Goal: Obtain resource: Download file/media

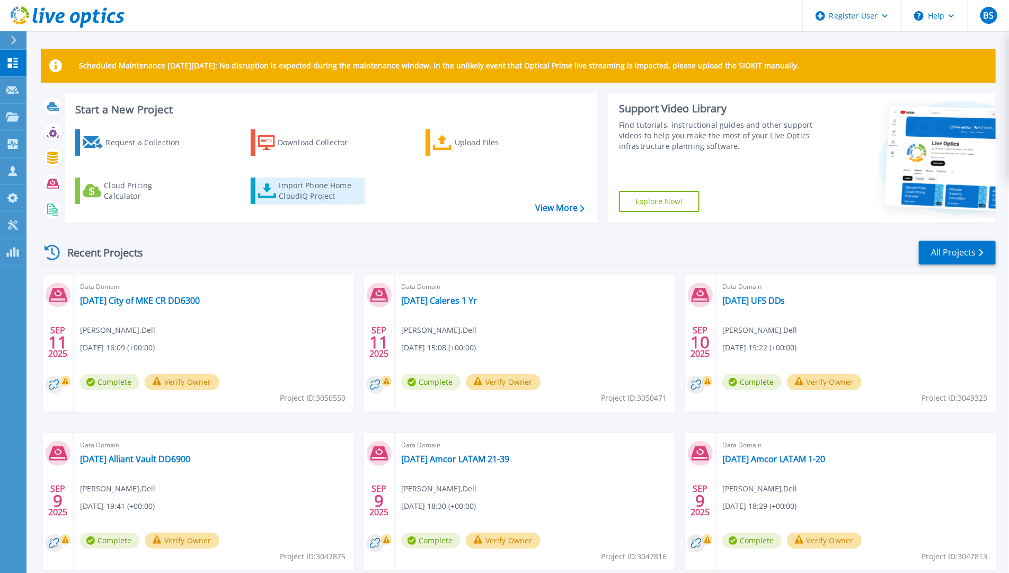
click at [312, 193] on div "Import Phone Home CloudIQ Project" at bounding box center [320, 190] width 83 height 21
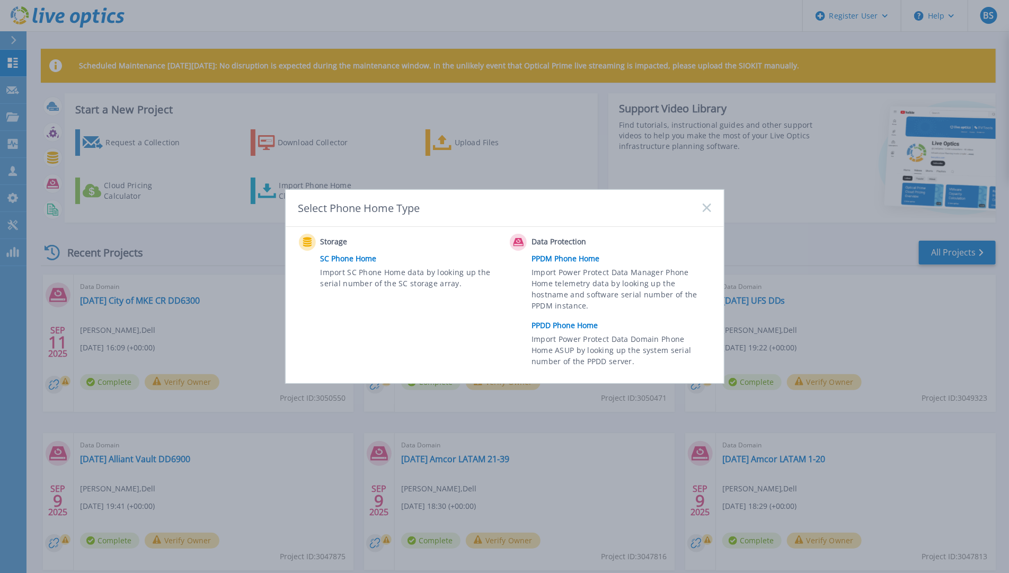
click at [581, 322] on link "PPDD Phone Home" at bounding box center [623, 325] width 184 height 16
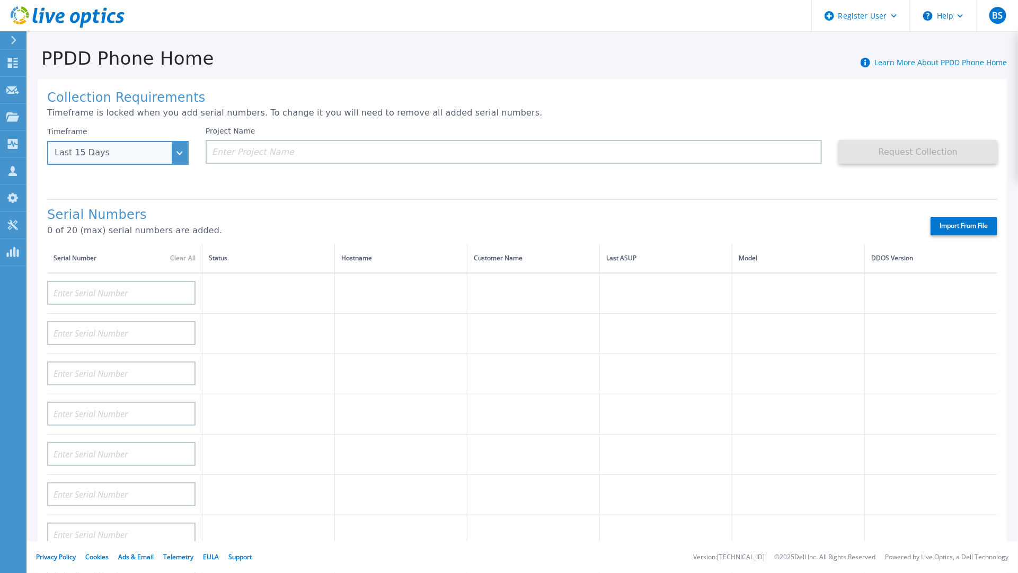
click at [169, 145] on div "Last 15 Days" at bounding box center [117, 153] width 141 height 24
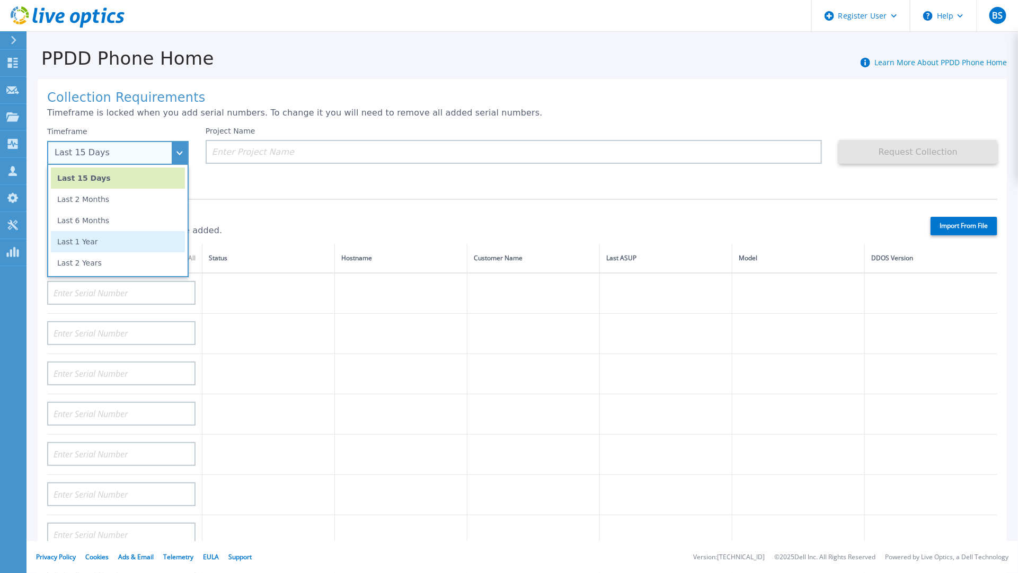
click at [130, 237] on li "Last 1 Year" at bounding box center [118, 241] width 134 height 21
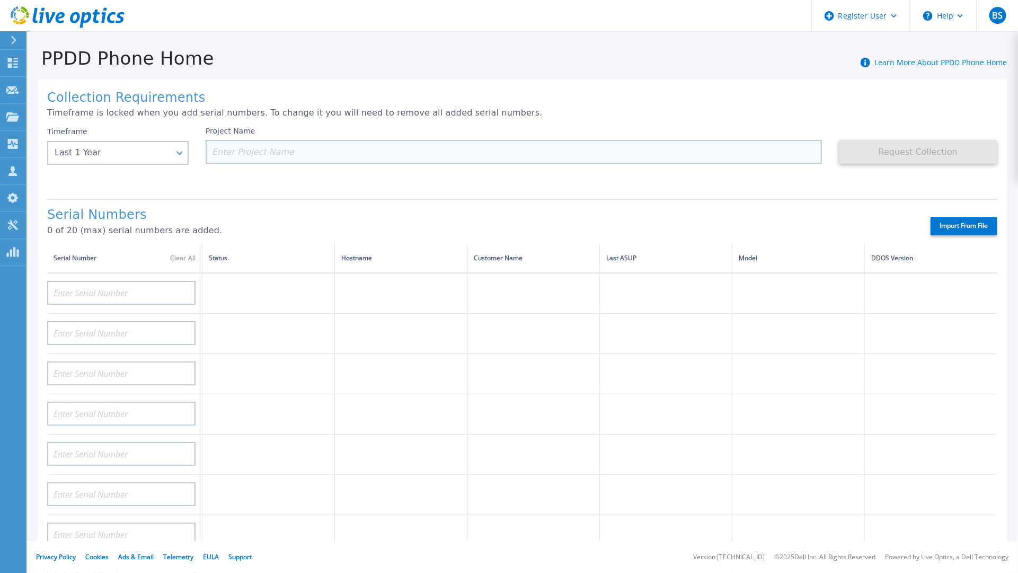
click at [402, 150] on input at bounding box center [514, 152] width 616 height 24
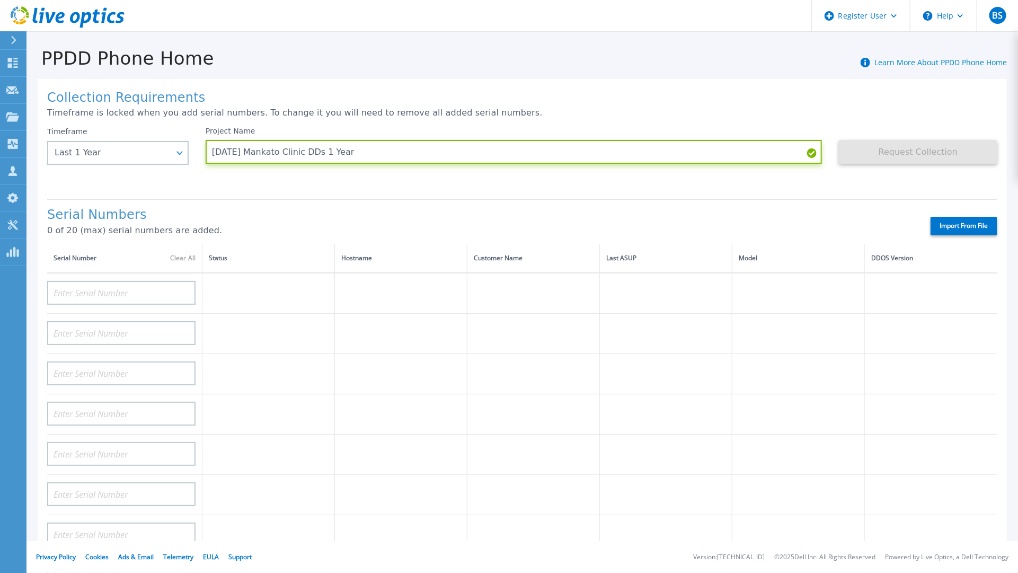
type input "[DATE] Mankato Clinic DDs 1 Year"
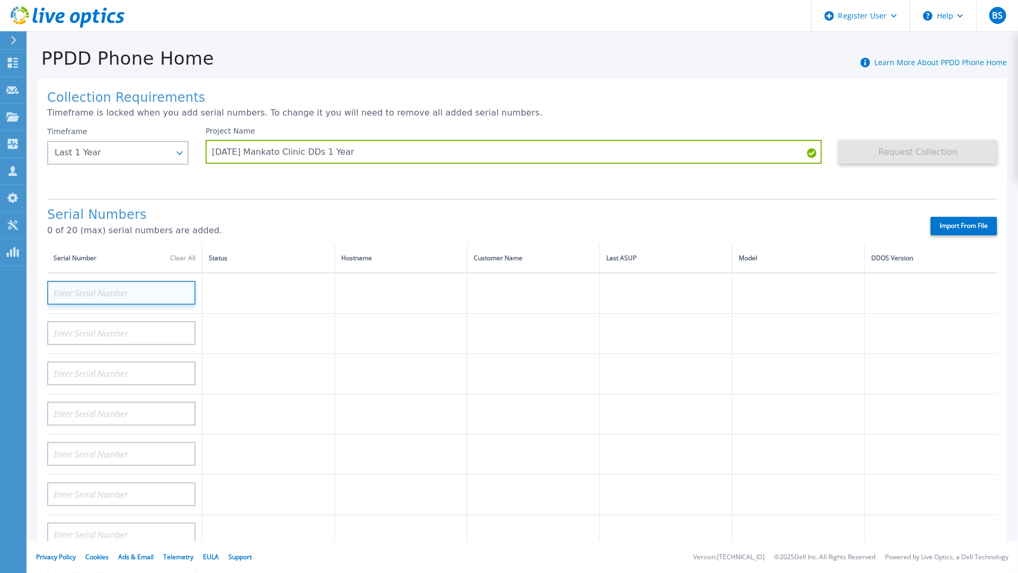
click at [124, 291] on input at bounding box center [121, 293] width 148 height 24
paste input "APM01205121010"
type input "APM01205121010"
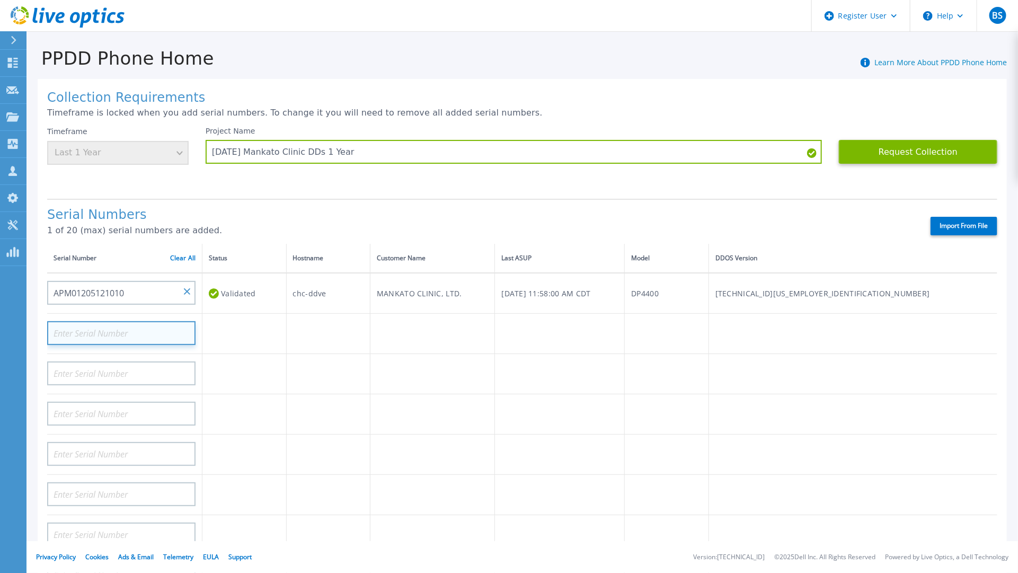
click at [141, 331] on input at bounding box center [121, 333] width 148 height 24
paste input "APM01205108851"
type input "APM01205108851"
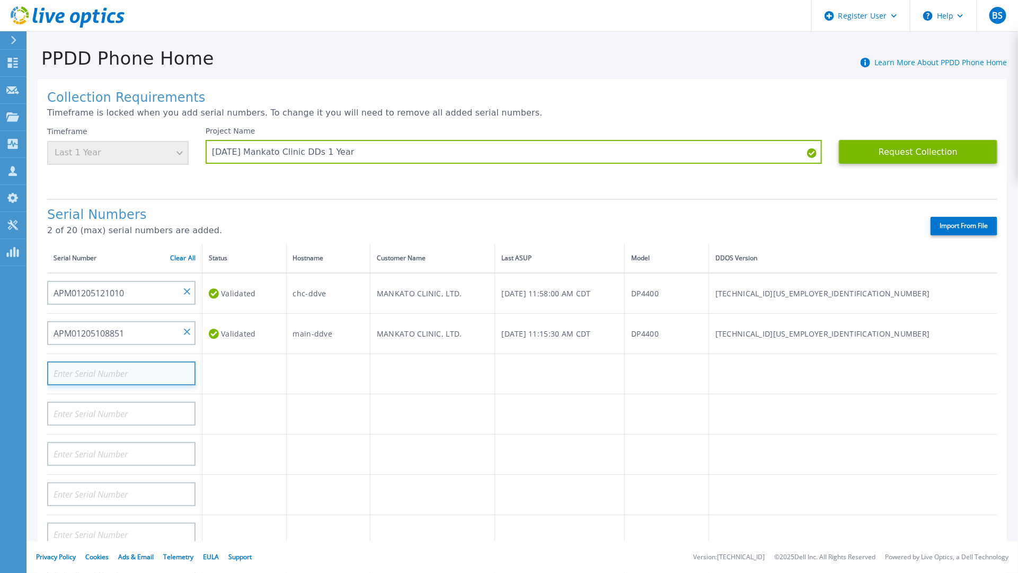
click at [99, 368] on input at bounding box center [121, 373] width 148 height 24
paste input "DE300214868695"
type input "DE300214868695"
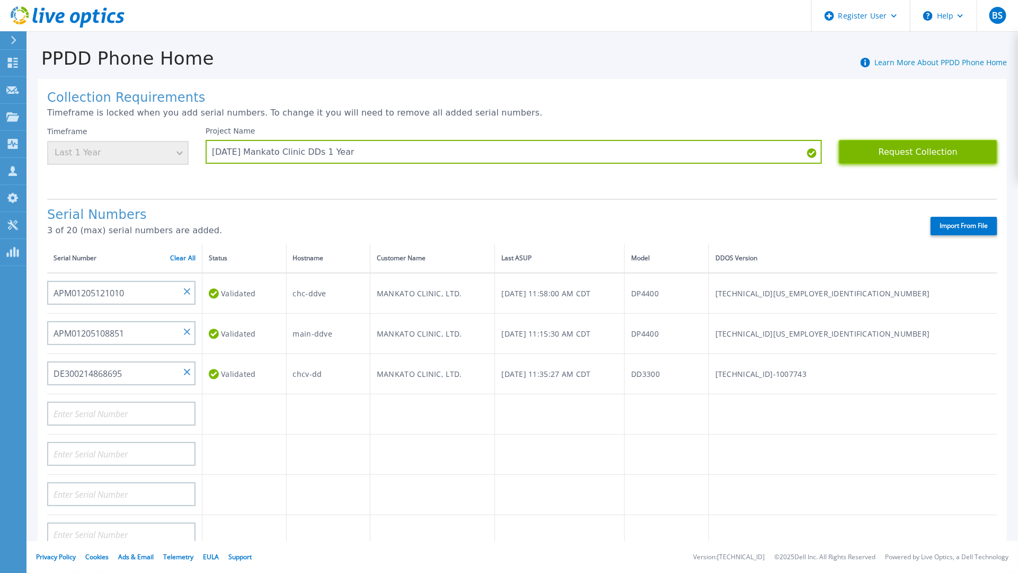
click at [868, 154] on button "Request Collection" at bounding box center [918, 152] width 158 height 24
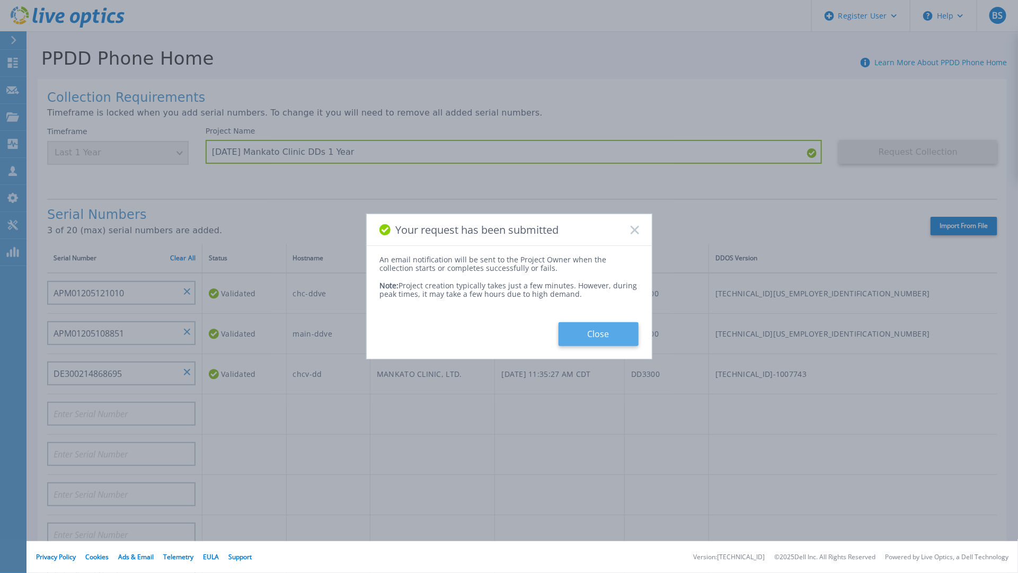
click at [578, 330] on button "Close" at bounding box center [598, 334] width 80 height 24
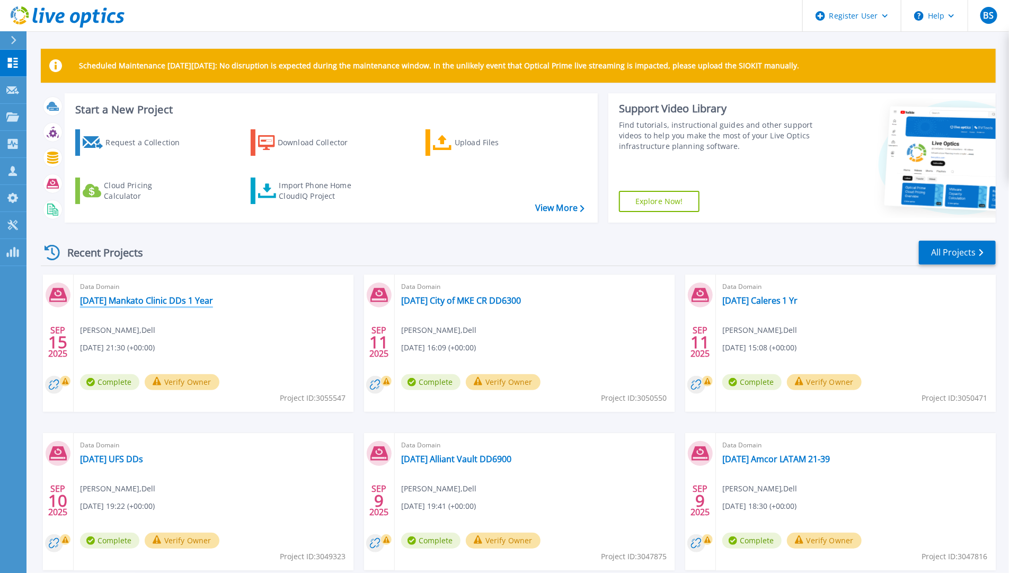
click at [175, 299] on link "[DATE] Mankato Clinic DDs 1 Year" at bounding box center [146, 300] width 133 height 11
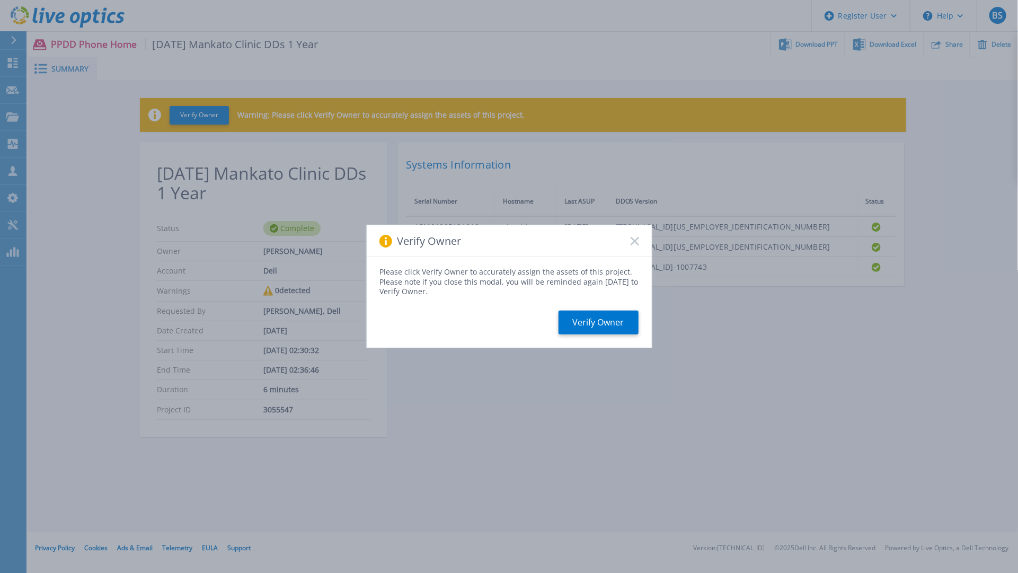
click at [636, 239] on rect at bounding box center [634, 240] width 9 height 9
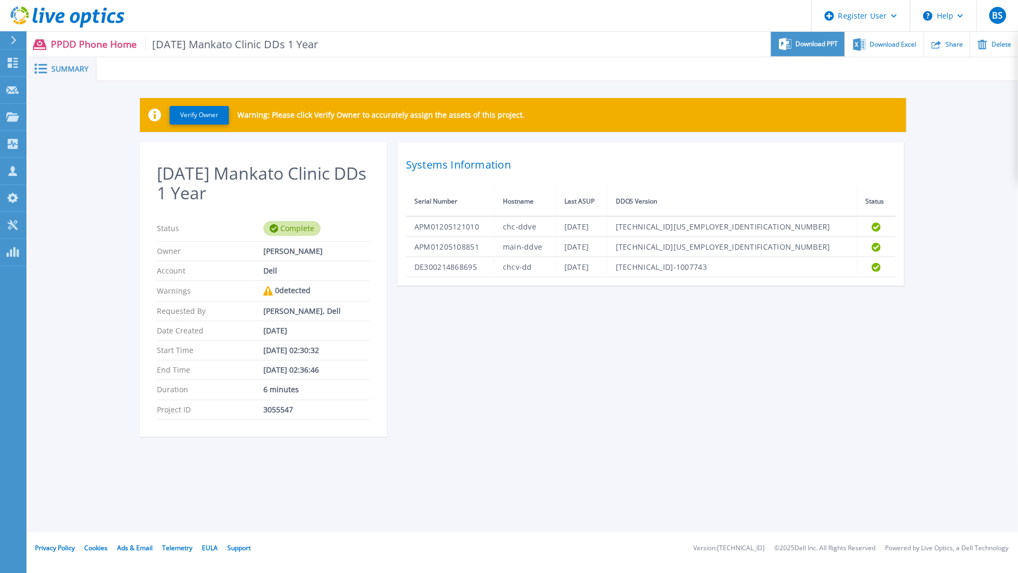
click at [806, 46] on span "Download PPT" at bounding box center [817, 44] width 42 height 6
click at [900, 49] on div "Download Excel" at bounding box center [884, 44] width 78 height 25
